Goal: Information Seeking & Learning: Learn about a topic

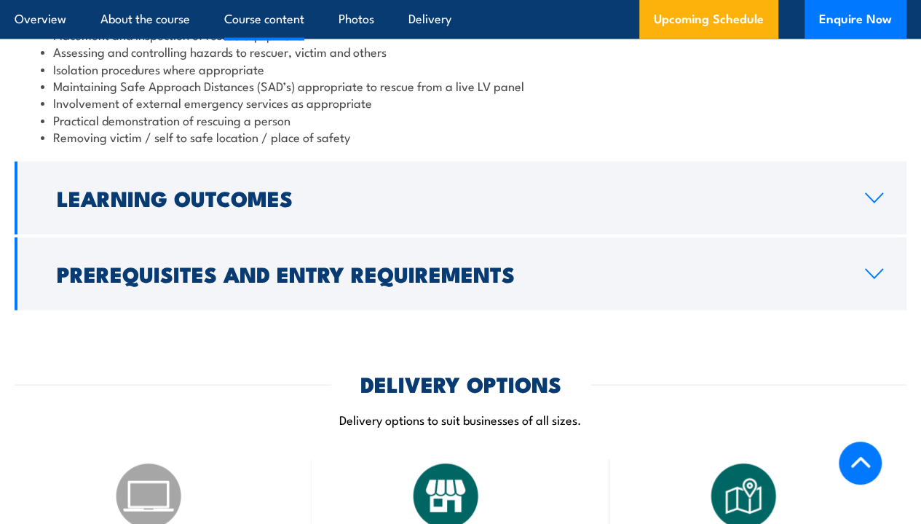
scroll to position [1408, 0]
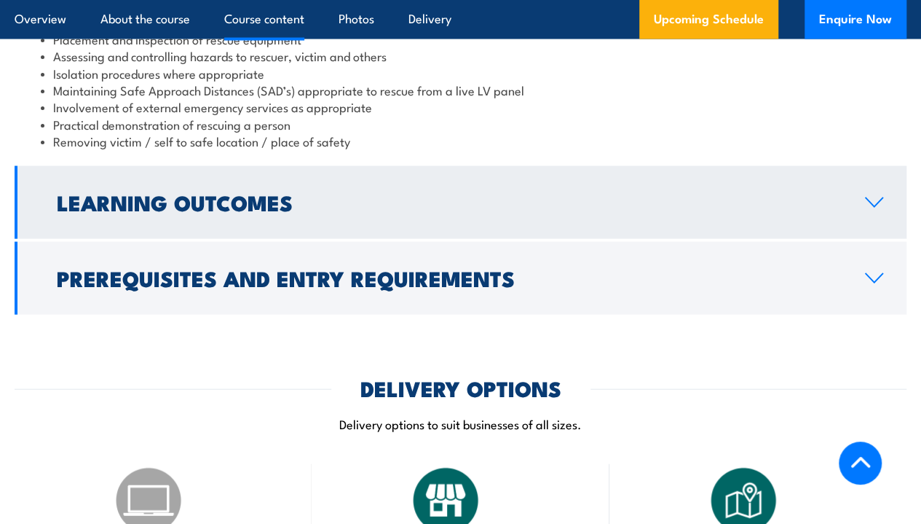
click at [880, 210] on link "Learning Outcomes" at bounding box center [461, 202] width 892 height 73
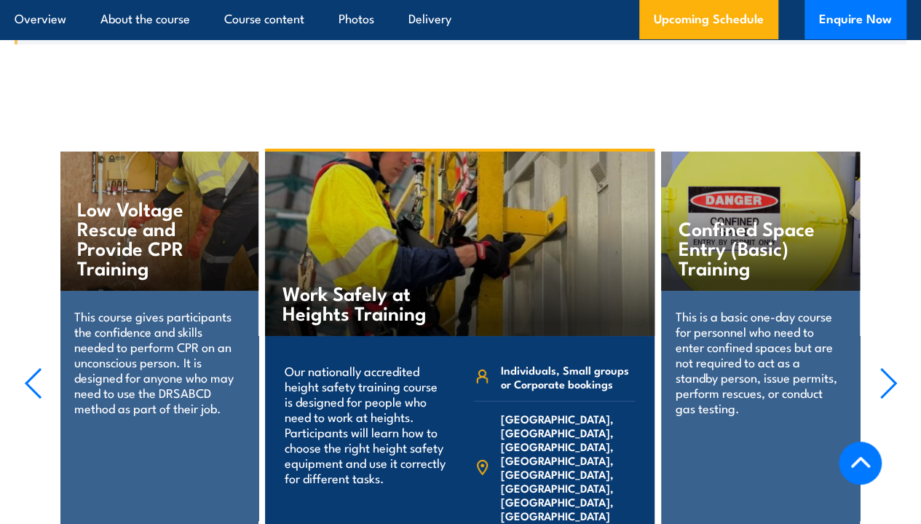
scroll to position [2567, 0]
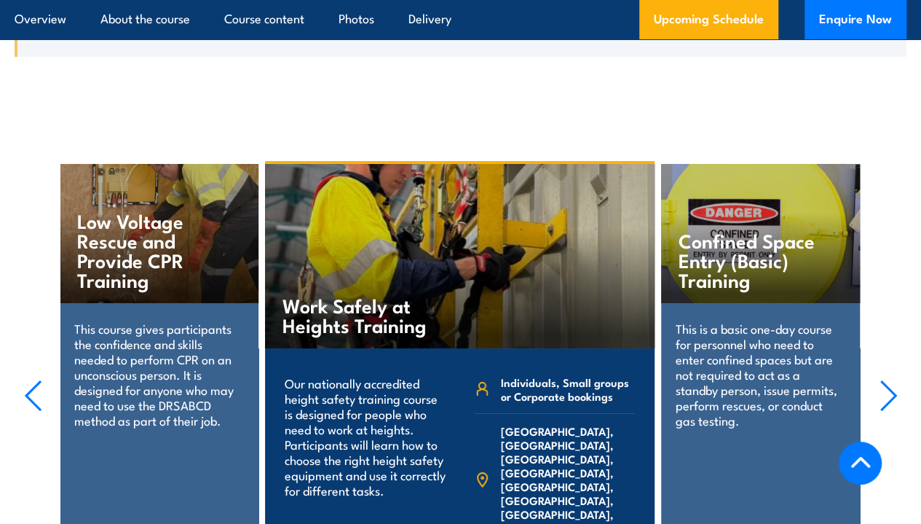
click at [135, 263] on h4 "Low Voltage Rescue and Provide CPR Training" at bounding box center [152, 249] width 151 height 79
click at [89, 329] on p "This course gives participants the confidence and skills needed to perform CPR …" at bounding box center [159, 373] width 170 height 107
click at [139, 390] on p "This course gives participants the confidence and skills needed to perform CPR …" at bounding box center [159, 373] width 170 height 107
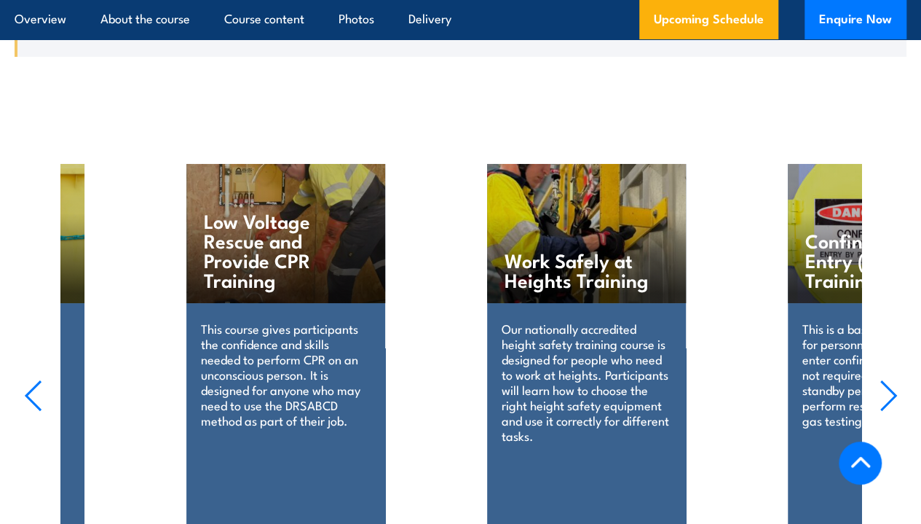
drag, startPoint x: 139, startPoint y: 390, endPoint x: 476, endPoint y: 336, distance: 341.3
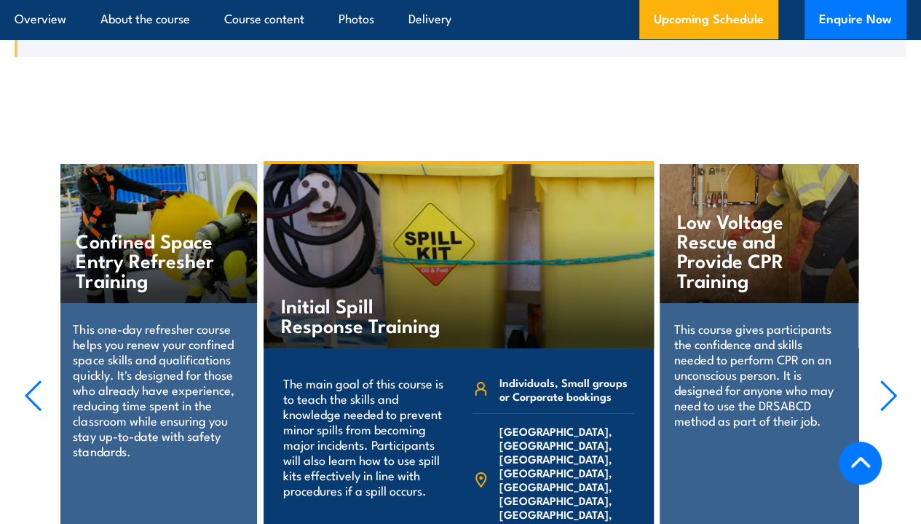
click at [684, 251] on h4 "Low Voltage Rescue and Provide CPR Training" at bounding box center [752, 249] width 151 height 79
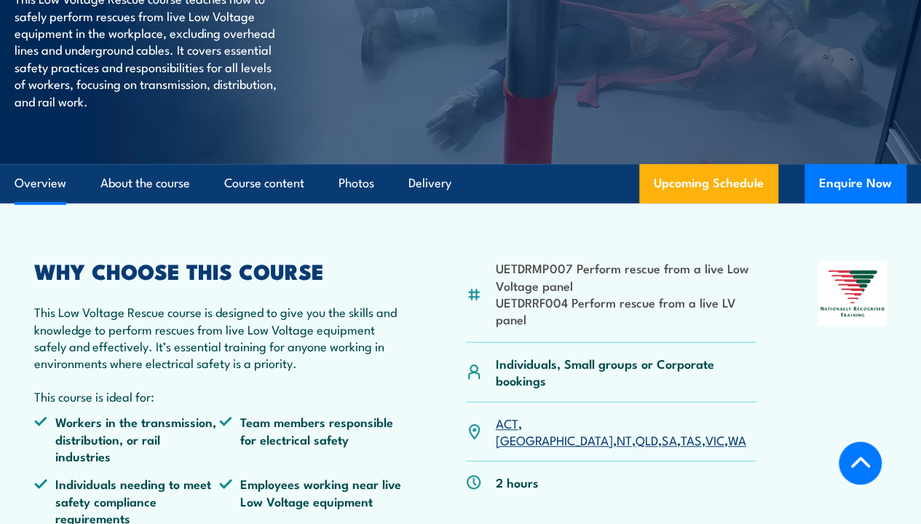
scroll to position [69, 0]
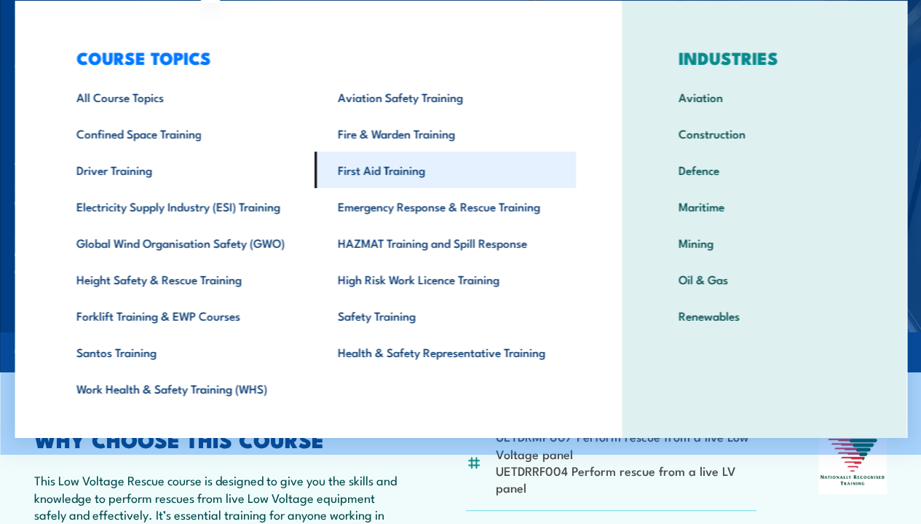
click at [368, 175] on link "First Aid Training" at bounding box center [445, 169] width 261 height 36
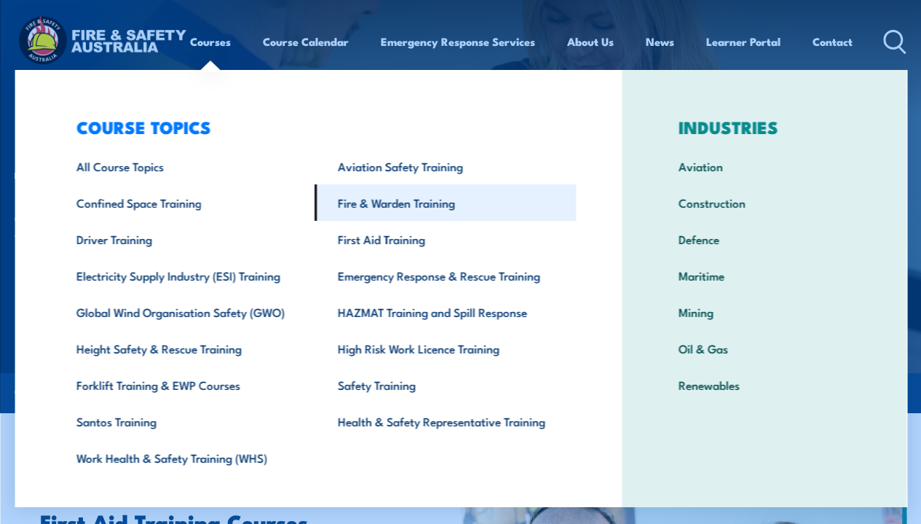
click at [384, 209] on link "Fire & Warden Training" at bounding box center [445, 202] width 261 height 36
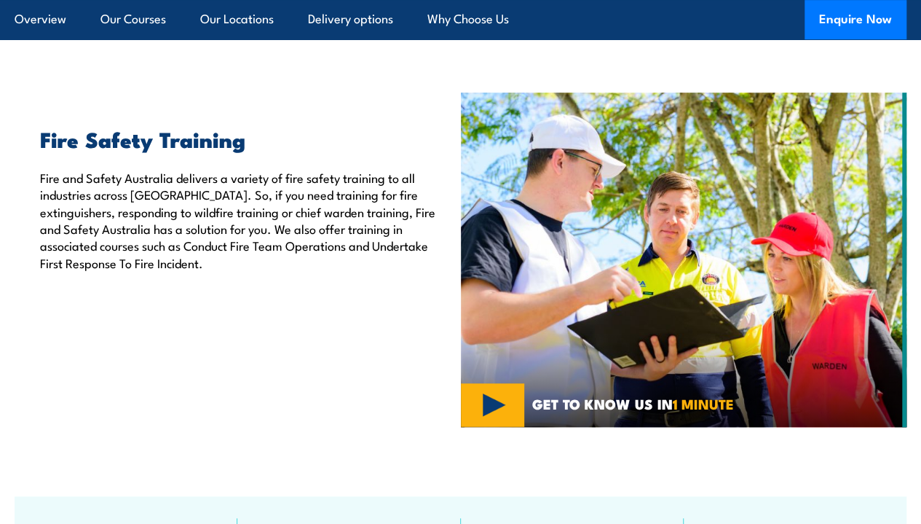
scroll to position [378, 0]
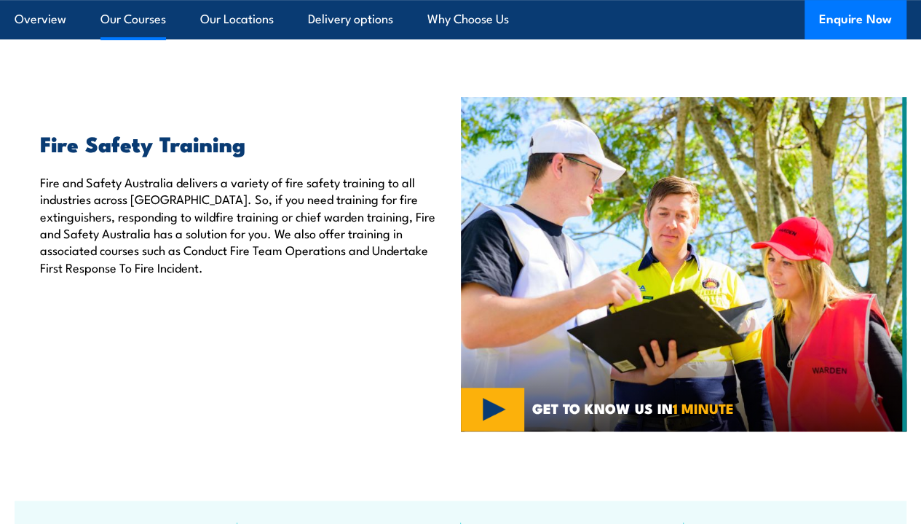
click at [115, 38] on link "Our Courses" at bounding box center [133, 19] width 66 height 39
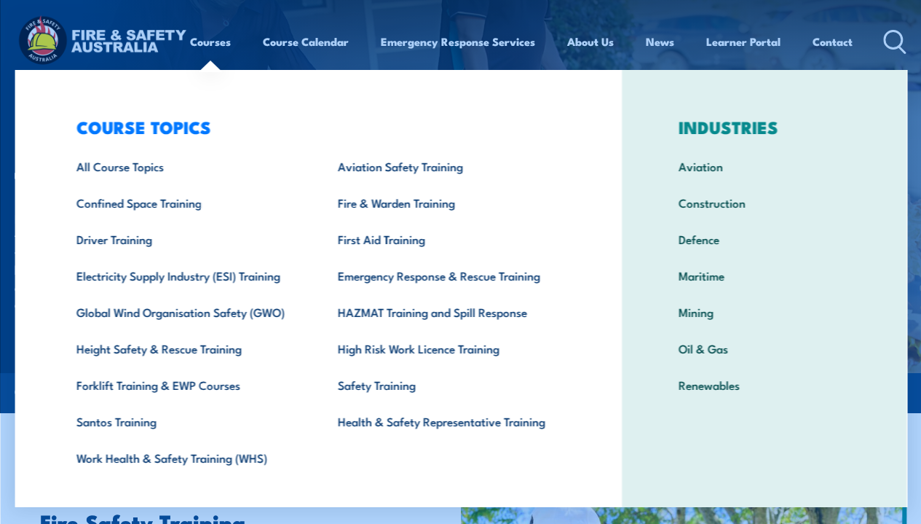
click at [48, 89] on div "COURSE TOPICS All Course Topics Aviation Safety Training Confined Space Trainin…" at bounding box center [318, 300] width 607 height 460
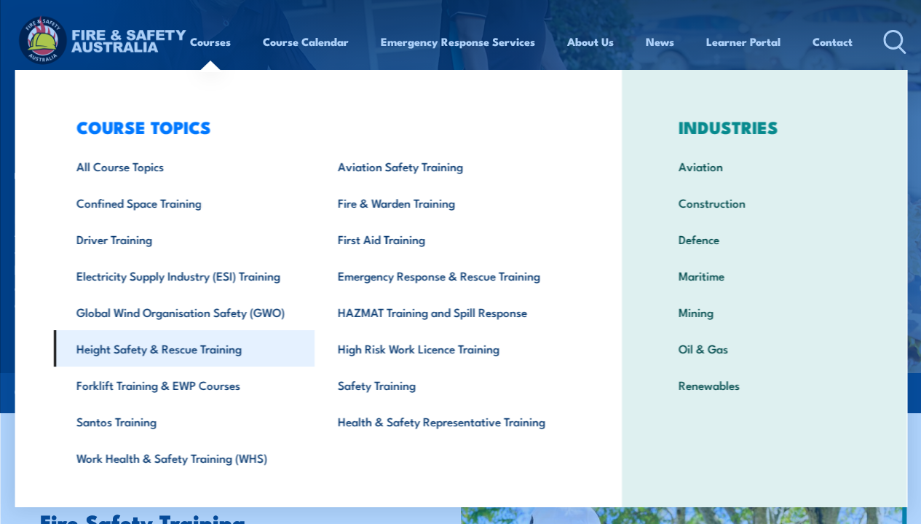
click at [167, 359] on link "Height Safety & Rescue Training" at bounding box center [183, 348] width 261 height 36
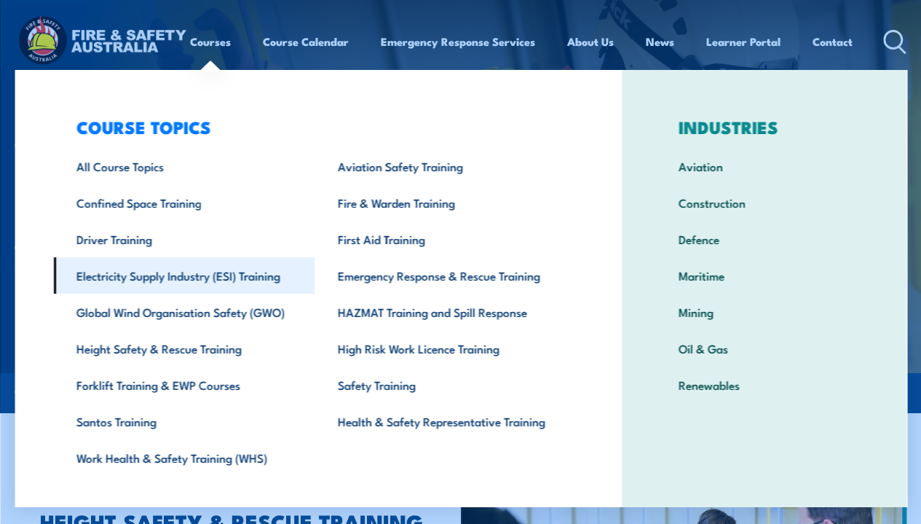
click at [124, 274] on link "Electricity Supply Industry (ESI) Training" at bounding box center [183, 275] width 261 height 36
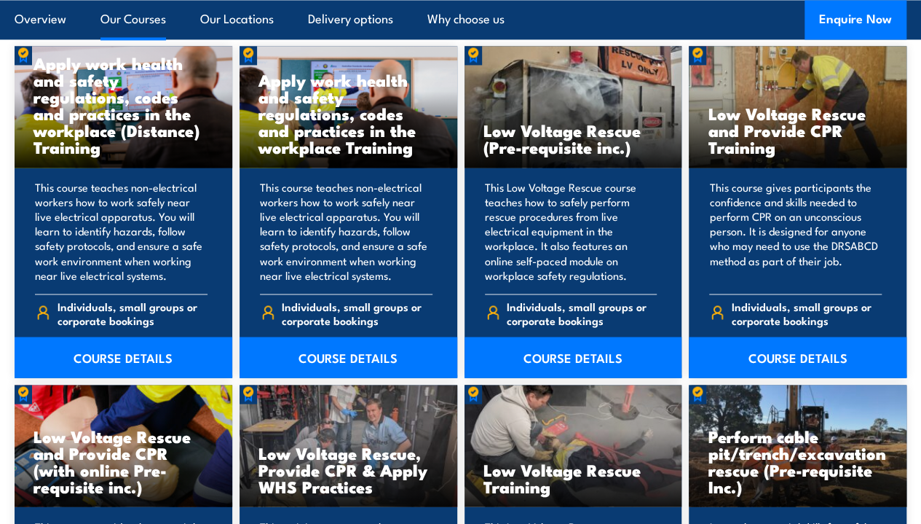
scroll to position [1125, 0]
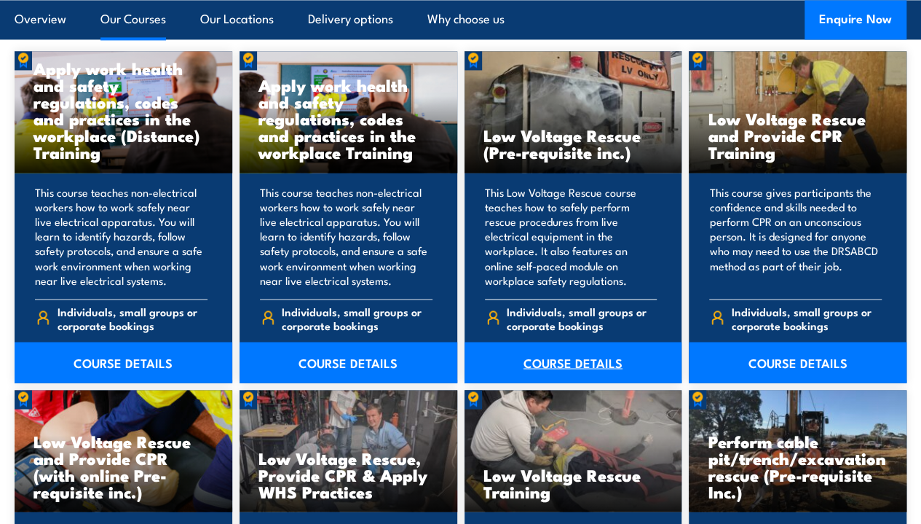
click at [546, 382] on link "COURSE DETAILS" at bounding box center [574, 361] width 218 height 41
